Goal: Information Seeking & Learning: Learn about a topic

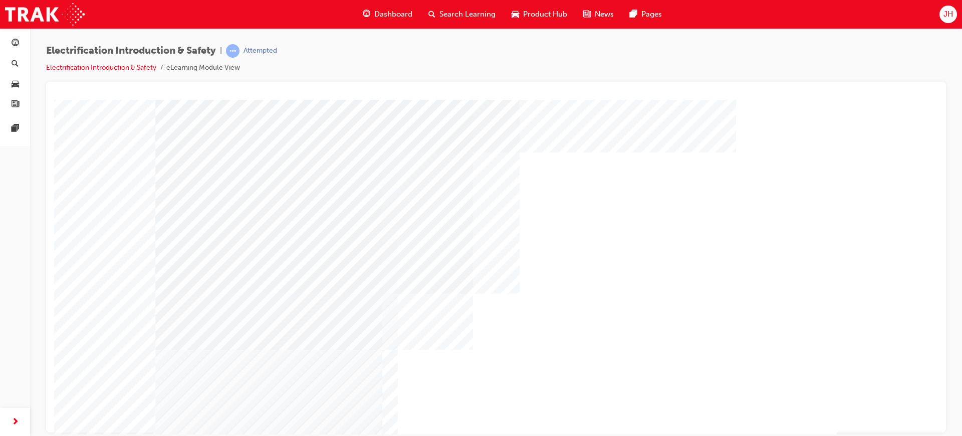
click at [826, 28] on div "Dashboard Search Learning Product Hub News Pages JH" at bounding box center [481, 14] width 962 height 29
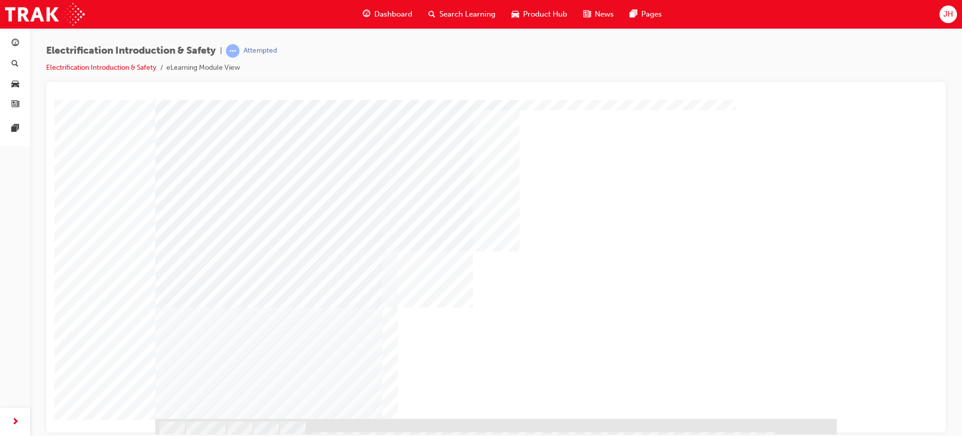
scroll to position [49, 0]
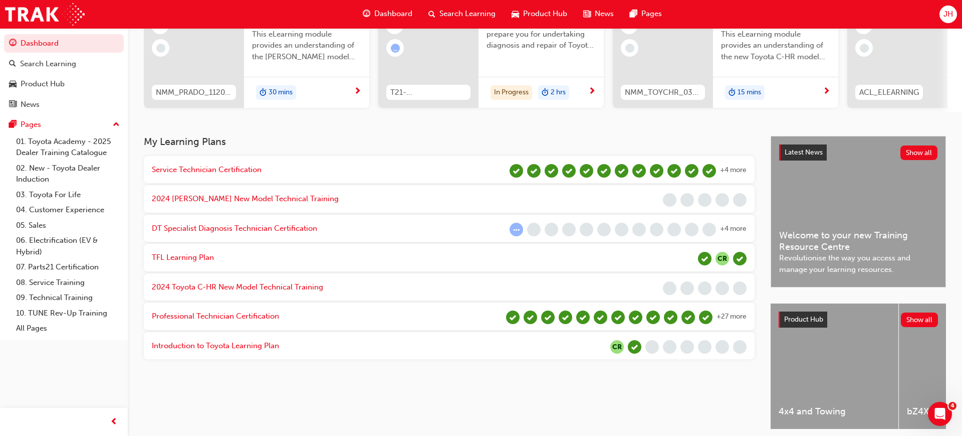
scroll to position [138, 0]
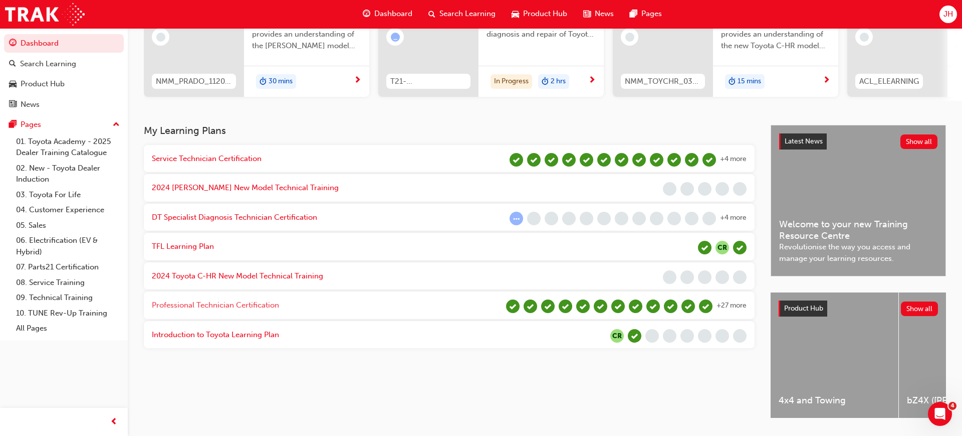
click at [249, 300] on span "Professional Technician Certification" at bounding box center [215, 304] width 127 height 9
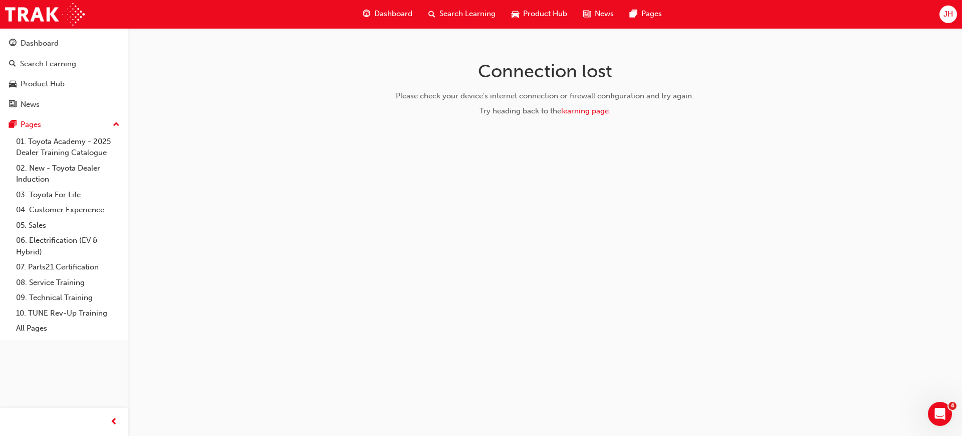
click at [522, 275] on div "Connection lost Please check your device's internet connection or firewall conf…" at bounding box center [481, 218] width 962 height 436
drag, startPoint x: 438, startPoint y: 238, endPoint x: 423, endPoint y: 228, distance: 17.7
click at [436, 238] on div "Connection lost Please check your device's internet connection or firewall conf…" at bounding box center [481, 218] width 962 height 436
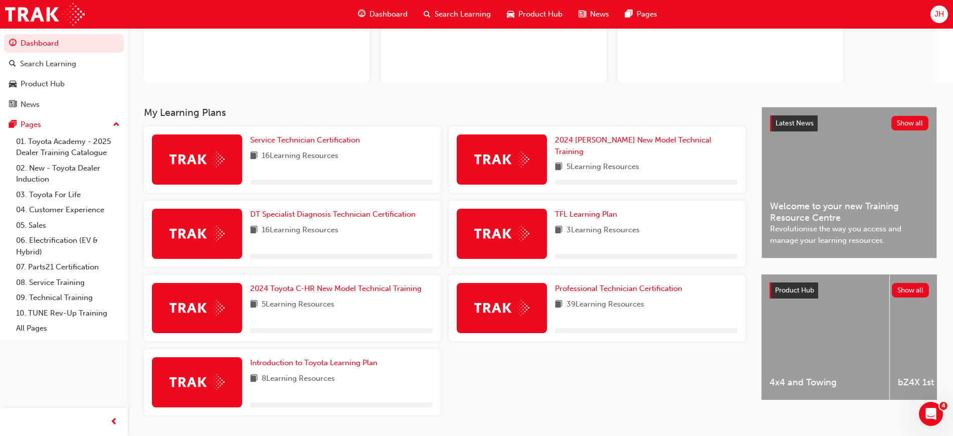
scroll to position [141, 0]
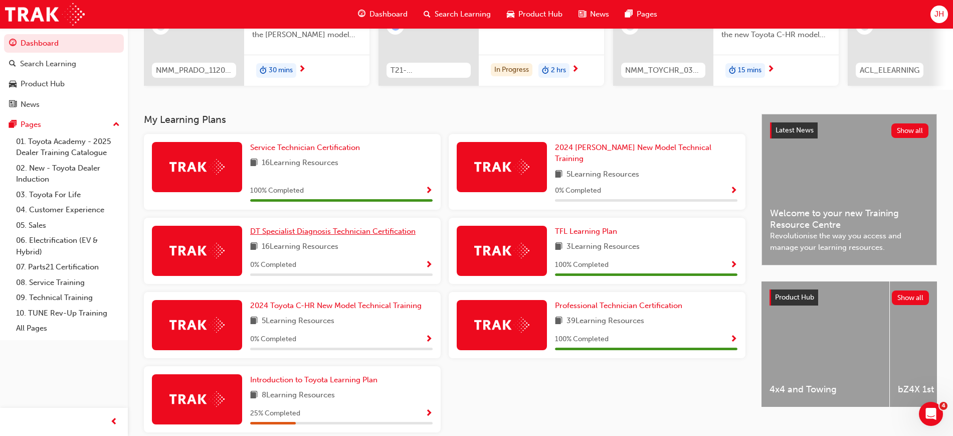
click at [313, 227] on span "DT Specialist Diagnosis Technician Certification" at bounding box center [332, 231] width 165 height 9
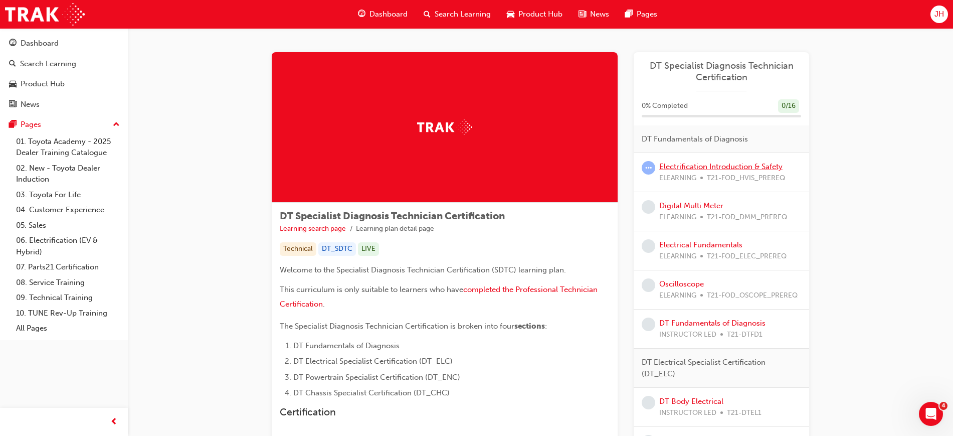
click at [694, 169] on link "Electrification Introduction & Safety" at bounding box center [720, 166] width 123 height 9
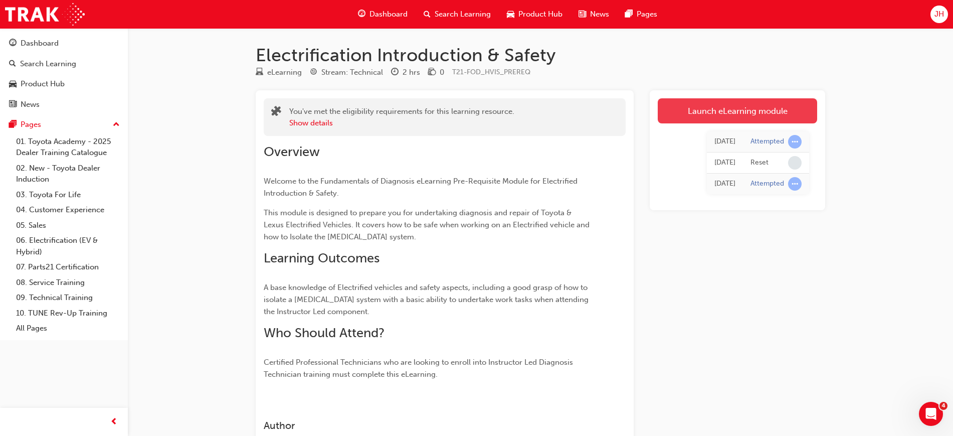
click at [689, 114] on link "Launch eLearning module" at bounding box center [737, 110] width 159 height 25
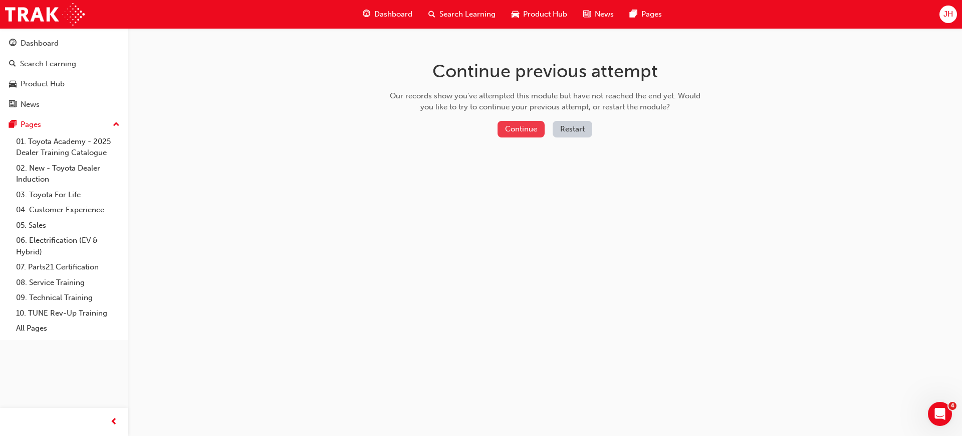
click at [529, 127] on button "Continue" at bounding box center [521, 129] width 47 height 17
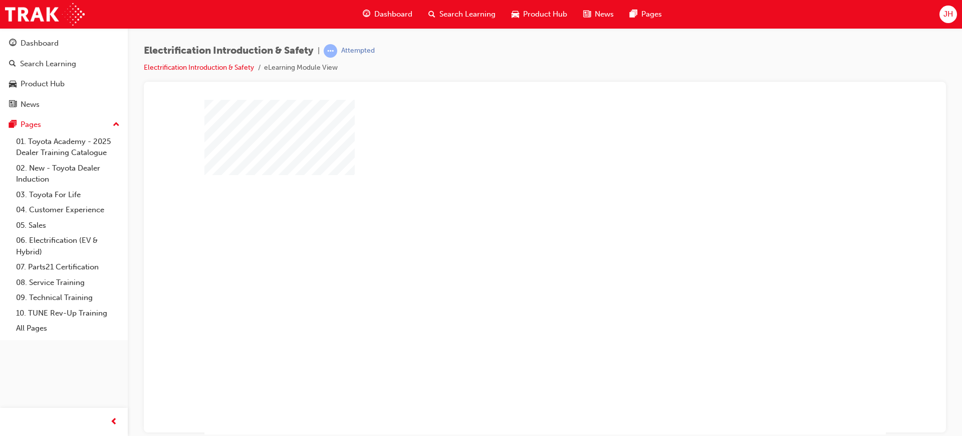
click at [516, 238] on div "play" at bounding box center [516, 238] width 0 height 0
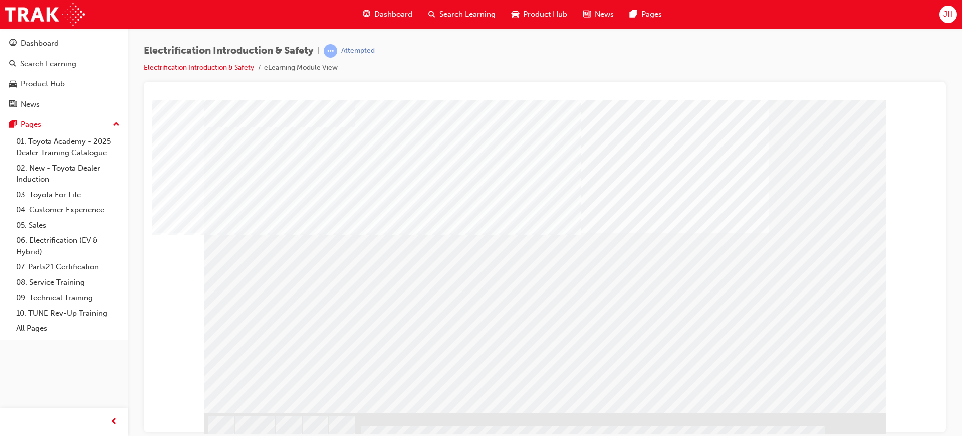
scroll to position [49, 0]
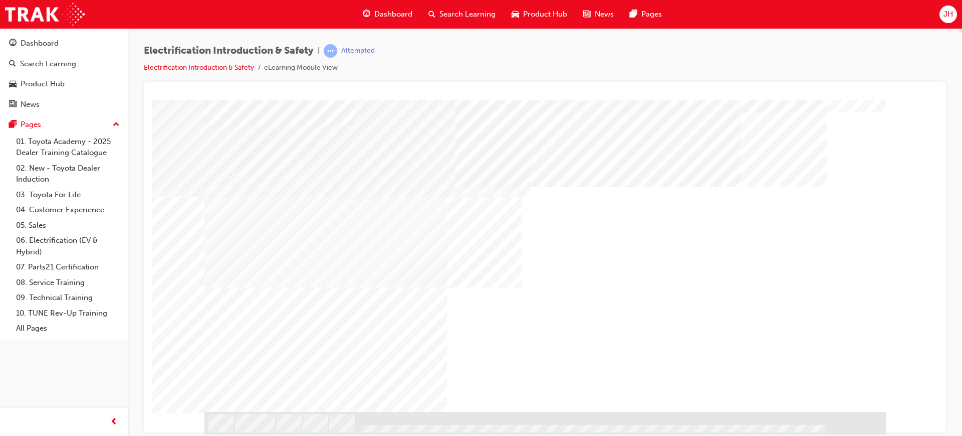
scroll to position [0, 0]
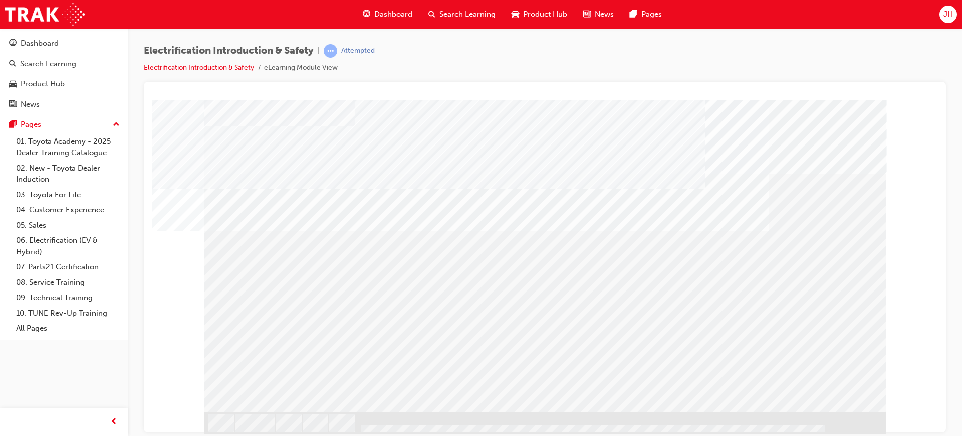
drag, startPoint x: 275, startPoint y: 393, endPoint x: 282, endPoint y: 388, distance: 9.0
